Goal: Navigation & Orientation: Go to known website

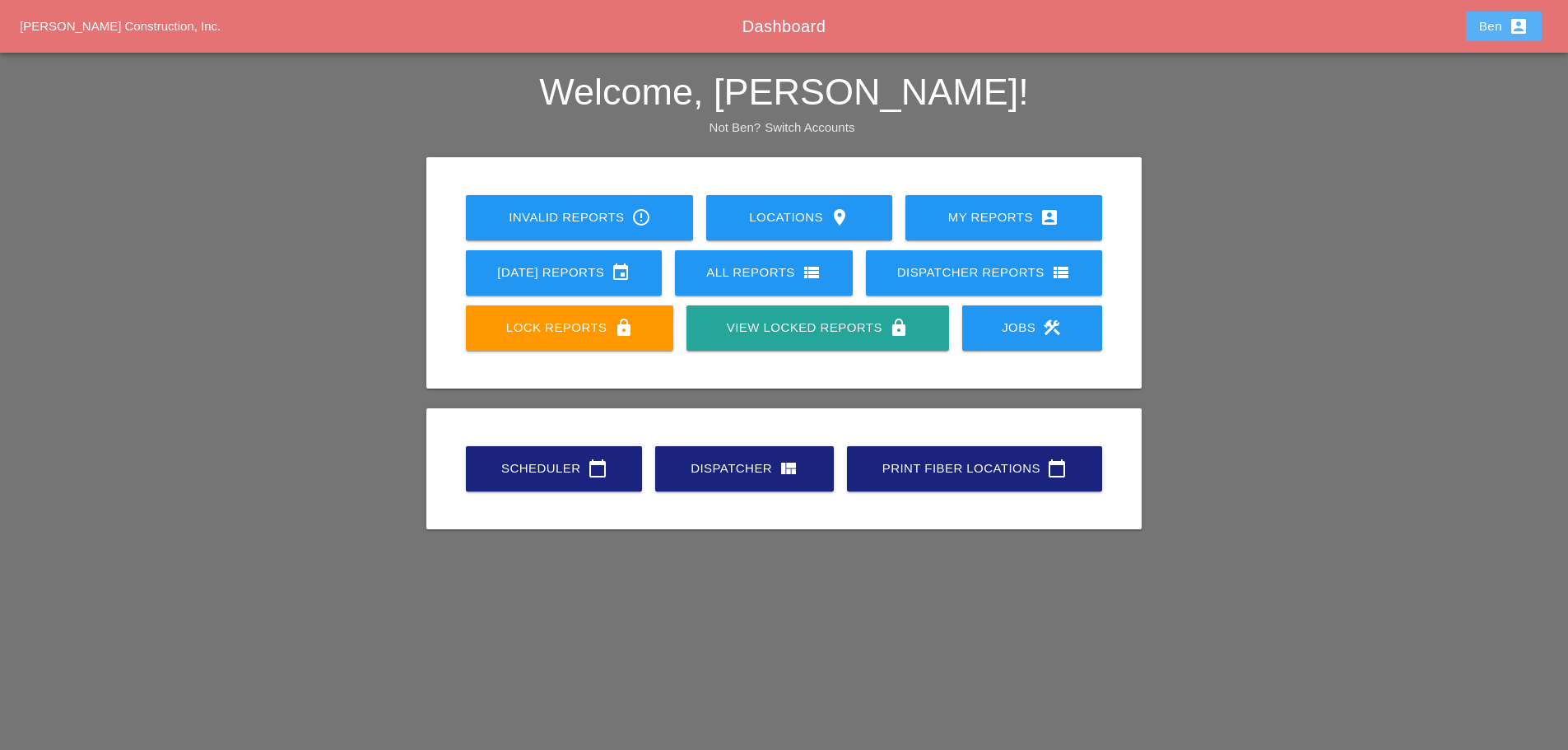
click at [1487, 34] on div "Ben account_box" at bounding box center [1504, 26] width 50 height 20
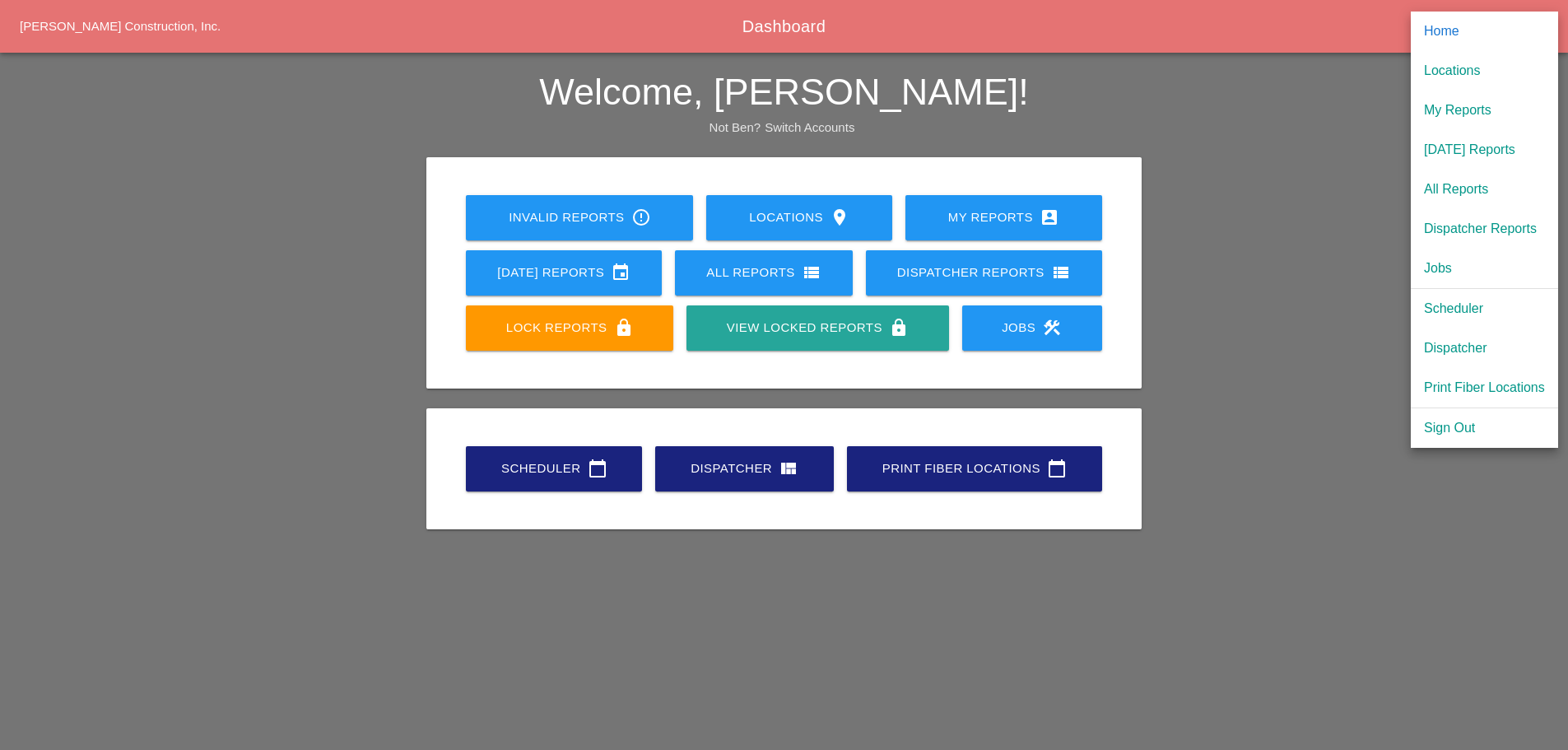
click at [1442, 424] on div "Sign Out" at bounding box center [1484, 428] width 121 height 20
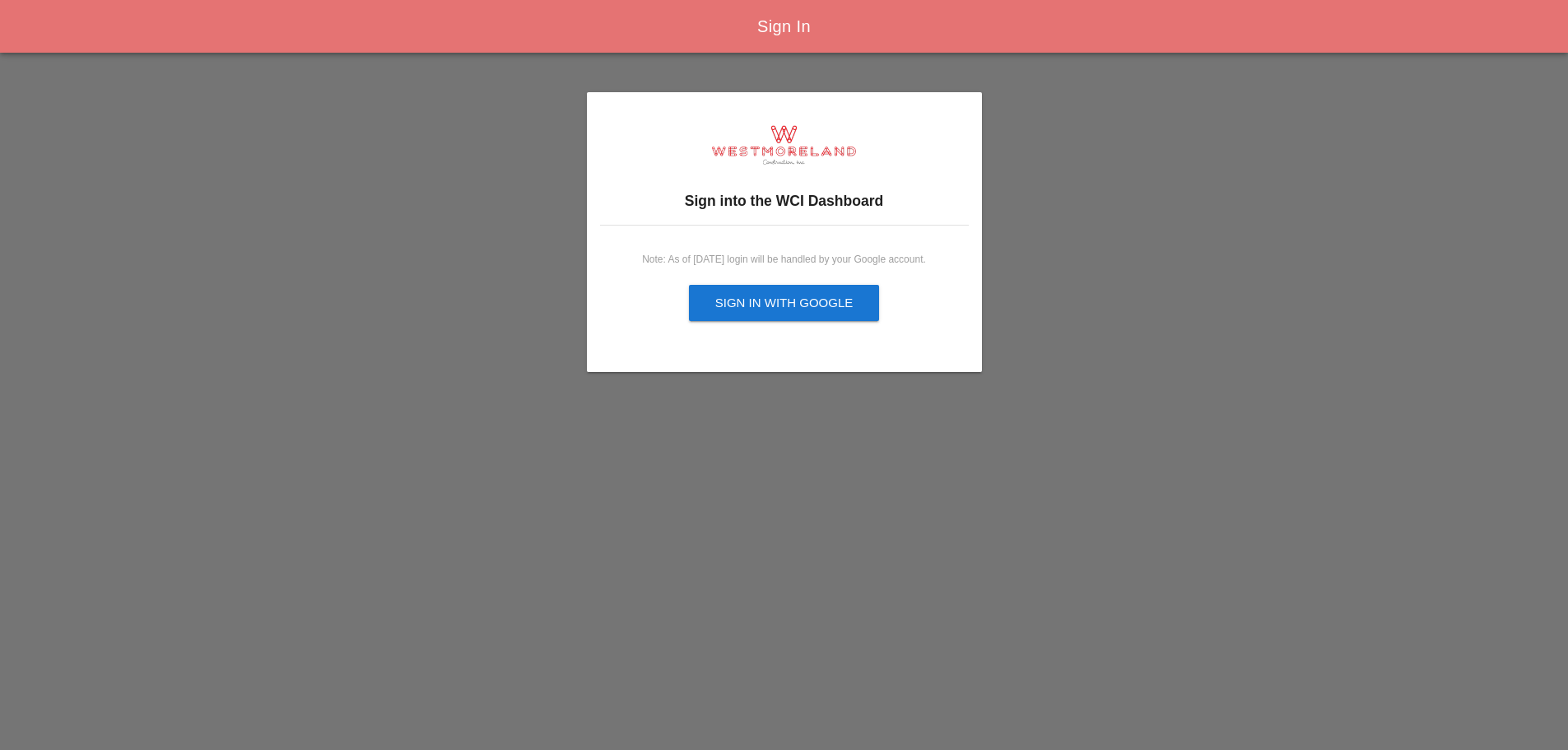
click at [672, 165] on div "Sign into the WCI Dashboard Note: As of [DATE] login will be handled by your Go…" at bounding box center [784, 232] width 395 height 241
click at [783, 311] on div "Sign in with Google" at bounding box center [784, 303] width 138 height 19
